Goal: Check status: Check status

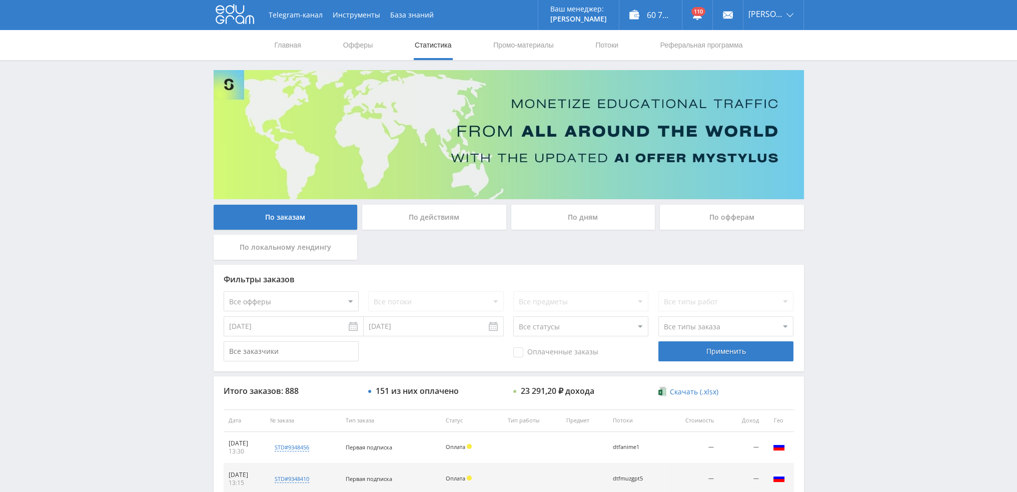
click at [567, 220] on div "По дням" at bounding box center [583, 217] width 144 height 25
click at [0, 0] on input "По дням" at bounding box center [0, 0] width 0 height 0
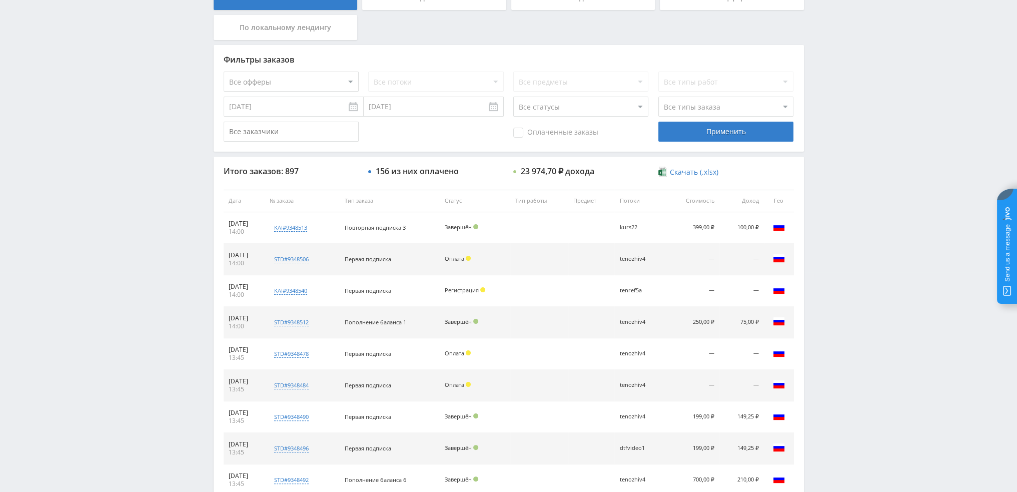
scroll to position [200, 0]
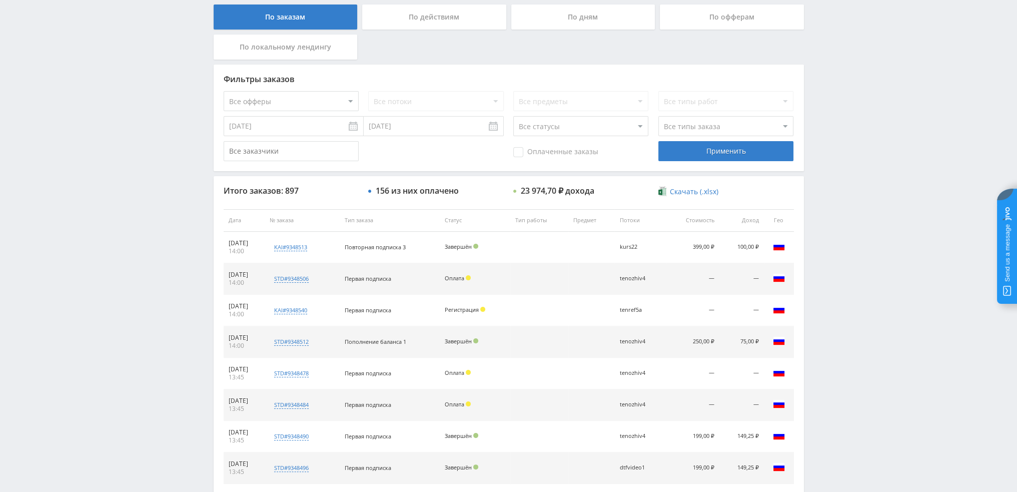
click at [602, 27] on div "По дням" at bounding box center [583, 17] width 144 height 25
click at [0, 0] on input "По дням" at bounding box center [0, 0] width 0 height 0
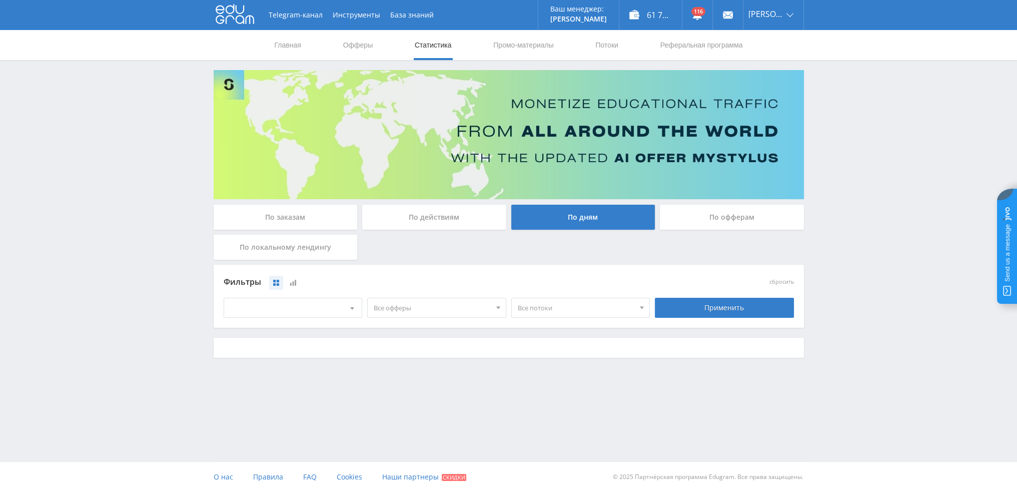
scroll to position [0, 0]
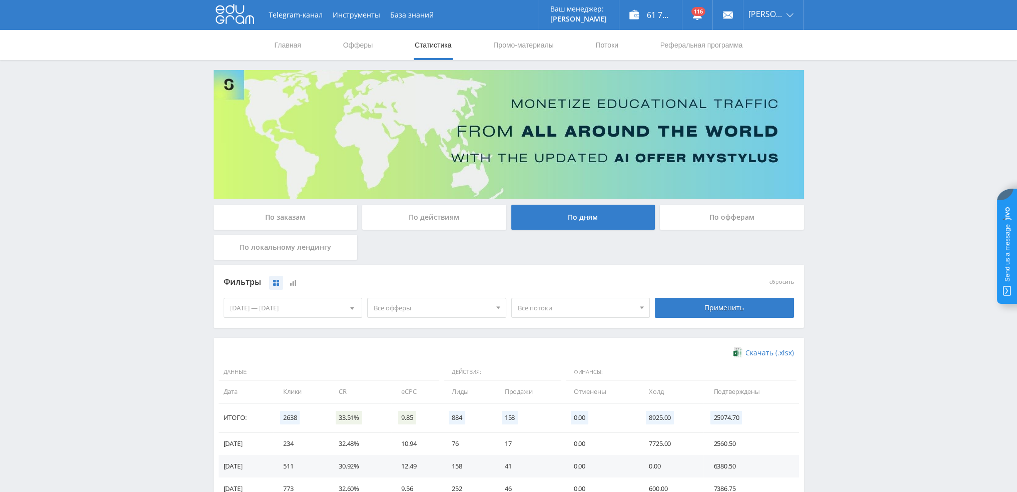
click at [873, 243] on div "Telegram-канал Инструменты База знаний Ваш менеджер: [PERSON_NAME] Online @val_…" at bounding box center [508, 327] width 1017 height 655
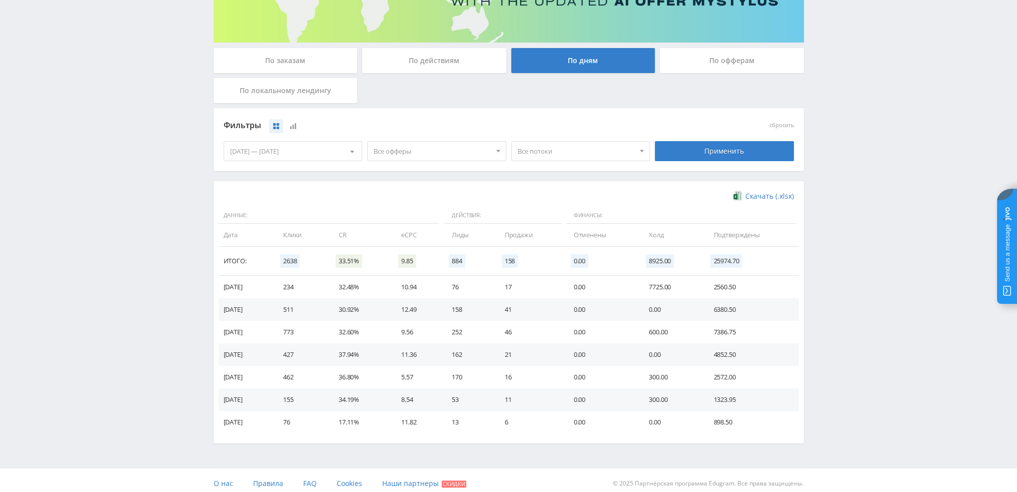
scroll to position [162, 0]
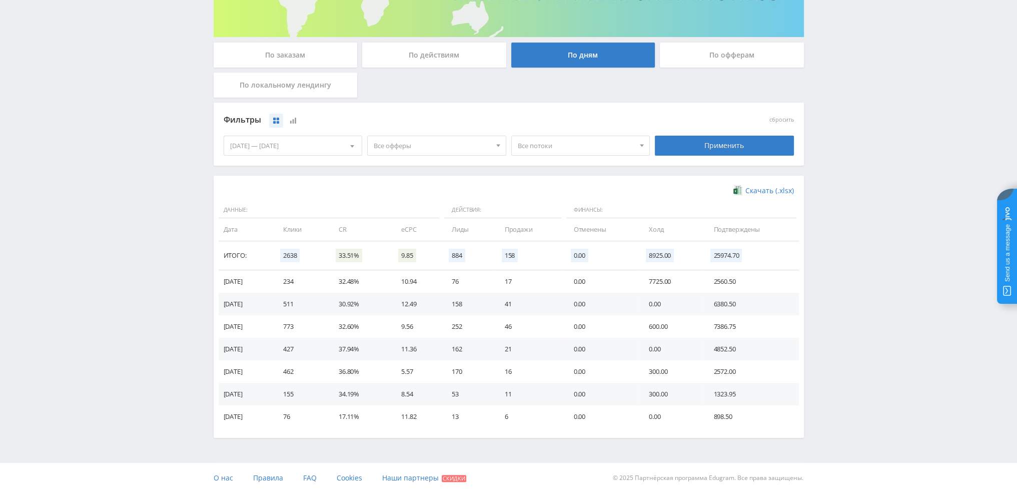
click at [566, 147] on span "Все потоки" at bounding box center [576, 145] width 117 height 19
click at [384, 142] on span "Все офферы" at bounding box center [432, 145] width 117 height 19
click at [409, 250] on button "Study AI (RevShare)" at bounding box center [437, 250] width 138 height 14
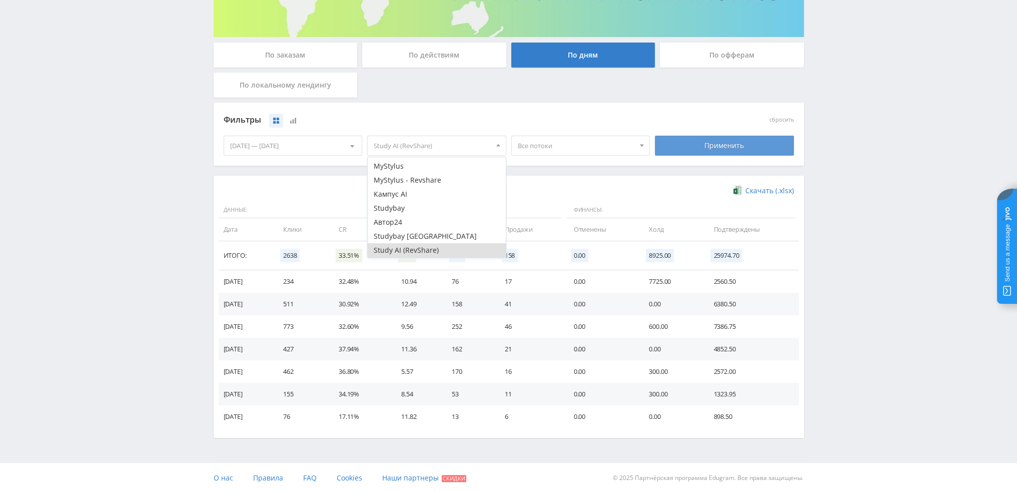
click at [716, 144] on div "Применить" at bounding box center [724, 146] width 139 height 20
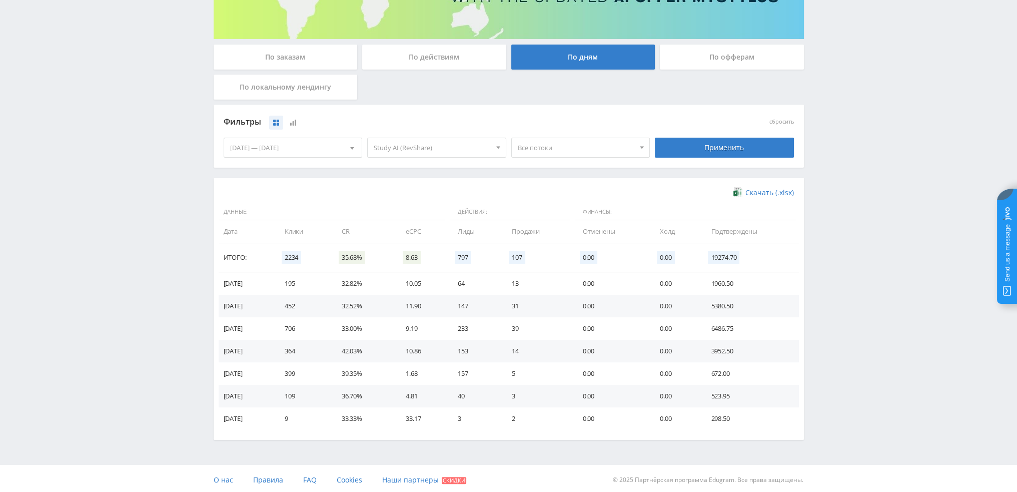
scroll to position [162, 0]
